Goal: Navigation & Orientation: Find specific page/section

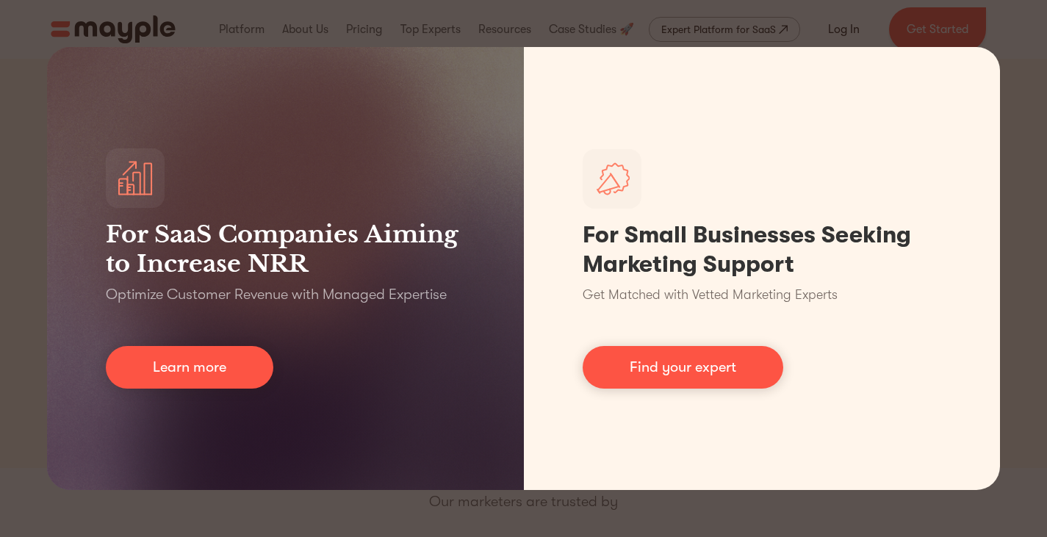
drag, startPoint x: 0, startPoint y: 0, endPoint x: 561, endPoint y: 16, distance: 561.4
click at [561, 16] on div "For SaaS Companies Aiming to Increase NRR Optimize Customer Revenue with Manage…" at bounding box center [523, 268] width 1047 height 537
click at [1030, 214] on div "For SaaS Companies Aiming to Increase NRR Optimize Customer Revenue with Manage…" at bounding box center [523, 268] width 1047 height 537
click at [721, 516] on div "For SaaS Companies Aiming to Increase NRR Optimize Customer Revenue with Manage…" at bounding box center [523, 268] width 1047 height 537
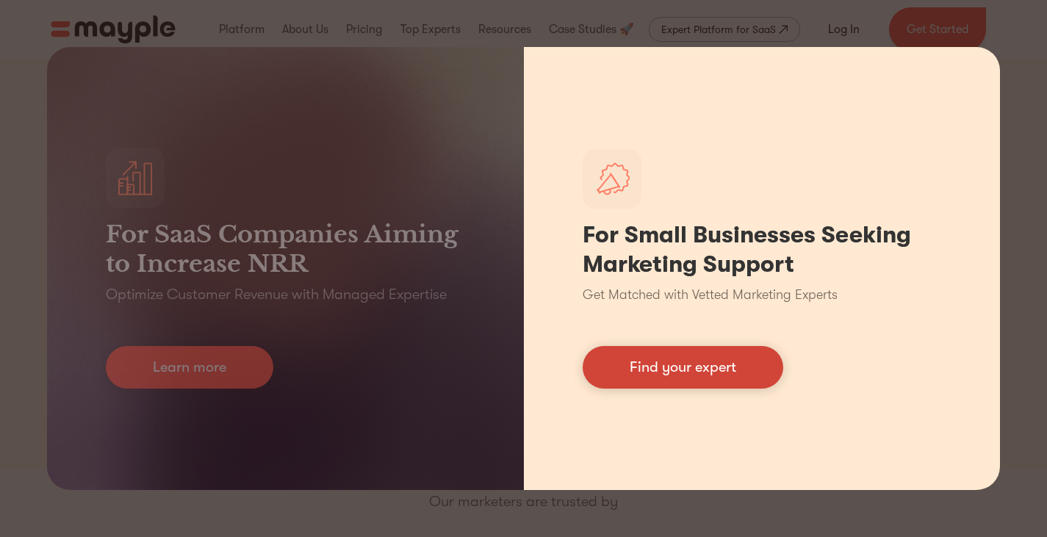
click at [697, 357] on link "Find your expert" at bounding box center [683, 367] width 201 height 43
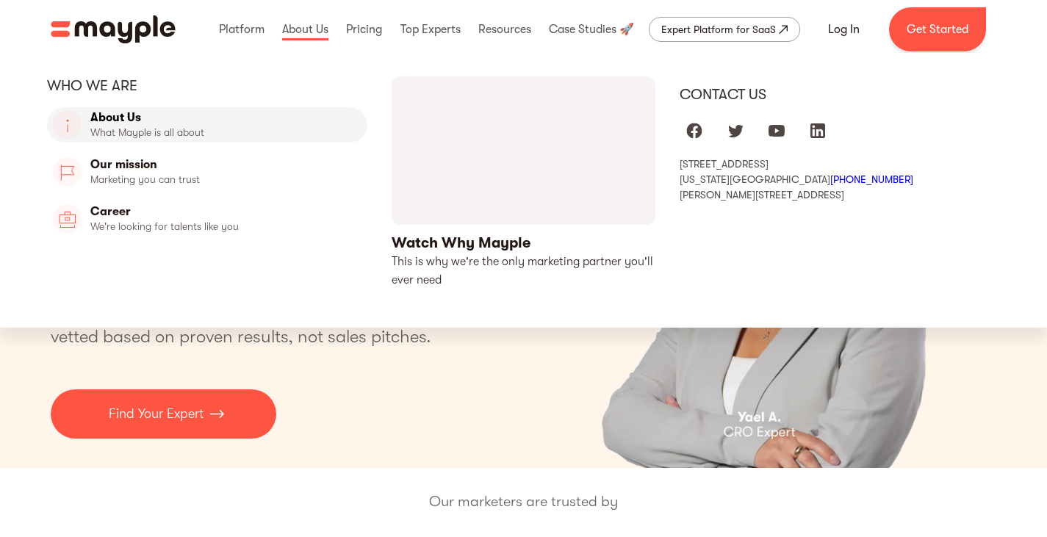
click at [129, 132] on link "About Us" at bounding box center [207, 124] width 320 height 35
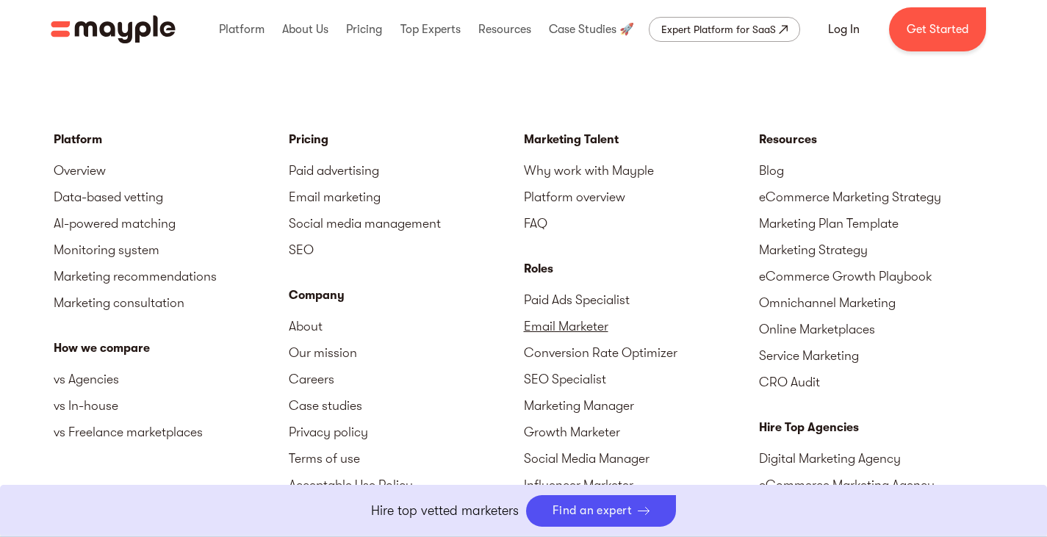
scroll to position [4350, 0]
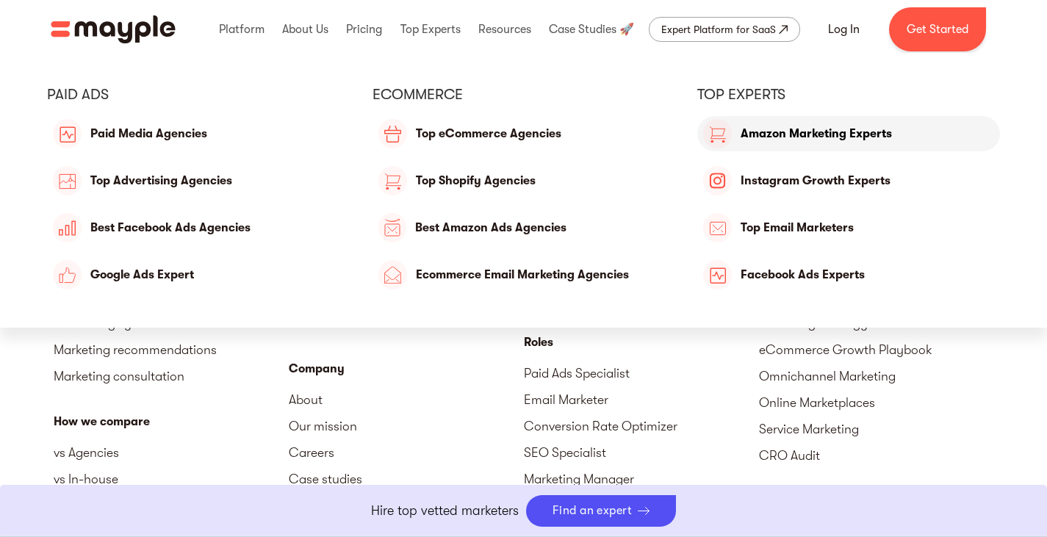
click at [778, 139] on link "Amazon Marketing Experts" at bounding box center [848, 133] width 303 height 35
